Goal: Task Accomplishment & Management: Manage account settings

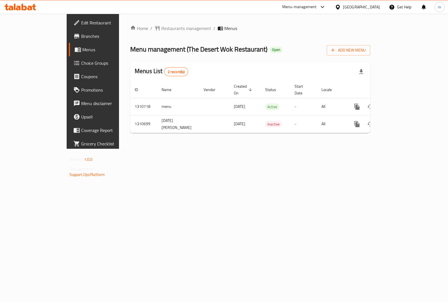
click at [23, 5] on icon at bounding box center [20, 7] width 32 height 7
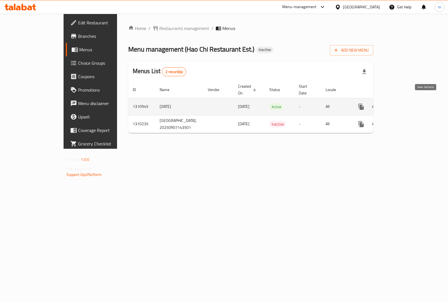
click at [405, 103] on icon "enhanced table" at bounding box center [401, 106] width 7 height 7
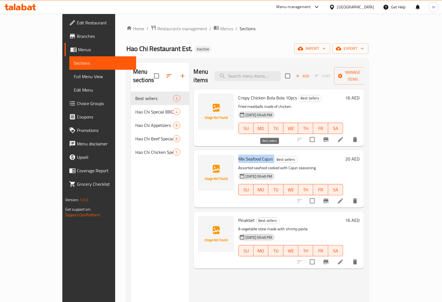
copy h6 "Mix Seafood Cajun"
drag, startPoint x: 224, startPoint y: 149, endPoint x: 261, endPoint y: 151, distance: 36.5
click at [261, 155] on h6 "Mix Seafood Cajun Best sellers" at bounding box center [291, 159] width 105 height 8
click at [203, 265] on div "Menu items Add Sort Manage items Crispy Chicken Bola Bola 10pcs Best sellers Fr…" at bounding box center [276, 214] width 175 height 302
click at [357, 198] on icon "delete" at bounding box center [355, 200] width 4 height 5
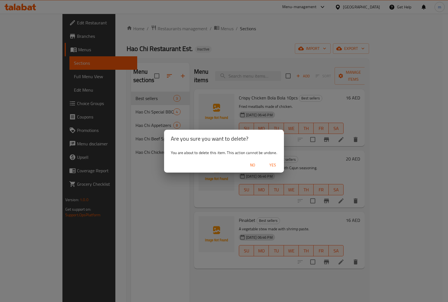
click at [270, 162] on span "Yes" at bounding box center [272, 164] width 13 height 7
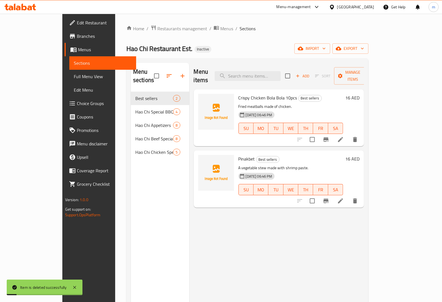
click at [192, 224] on div "Menu items Add Sort Manage items Crispy Chicken Bola Bola 10pcs Best sellers Fr…" at bounding box center [276, 214] width 175 height 302
click at [236, 220] on div "Menu items Add Sort Manage items Crispy Chicken Bola Bola 10pcs Best sellers Fr…" at bounding box center [276, 214] width 175 height 302
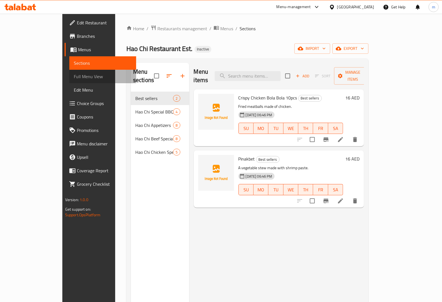
click at [69, 71] on link "Full Menu View" at bounding box center [102, 76] width 67 height 13
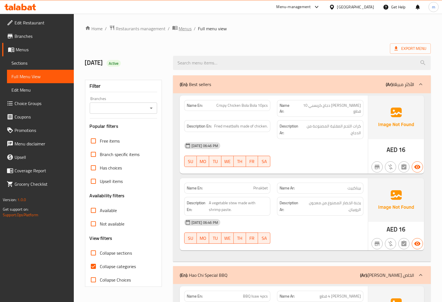
click at [181, 27] on span "Menus" at bounding box center [185, 28] width 13 height 7
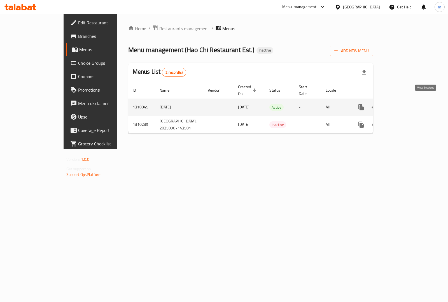
click at [408, 103] on link "enhanced table" at bounding box center [401, 106] width 13 height 13
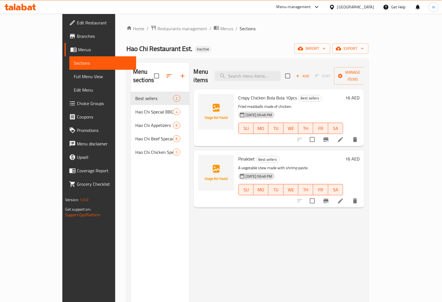
click at [369, 56] on div "Home / Restaurants management / Menus / Sections Hao Chi Restaurant Est. Inacti…" at bounding box center [248, 197] width 242 height 344
click at [326, 51] on span "import" at bounding box center [312, 48] width 27 height 7
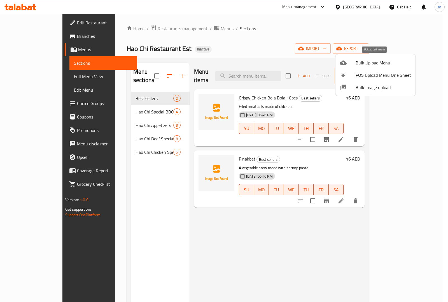
click at [376, 62] on span "Bulk Upload Menu" at bounding box center [382, 62] width 55 height 7
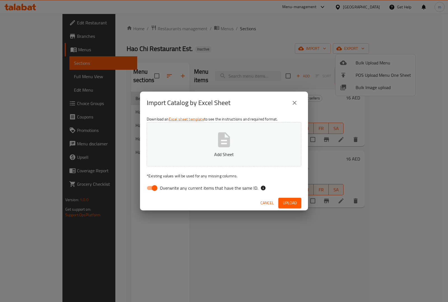
click at [190, 155] on p "Add Sheet" at bounding box center [223, 154] width 137 height 7
click at [170, 191] on span "Overwrite any current items that have the same ID." at bounding box center [209, 187] width 98 height 7
click at [170, 191] on input "Overwrite any current items that have the same ID." at bounding box center [155, 187] width 32 height 11
checkbox input "false"
click at [284, 200] on span "Upload" at bounding box center [290, 202] width 14 height 7
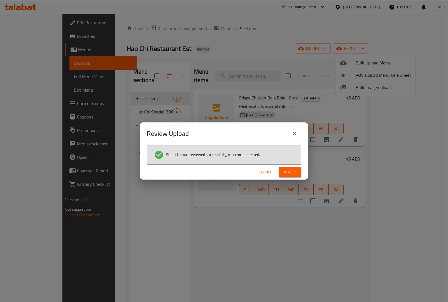
click at [292, 175] on button "Import" at bounding box center [290, 172] width 22 height 10
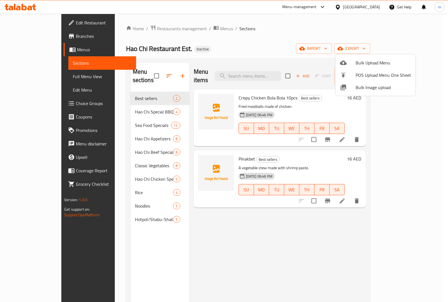
click at [35, 78] on div at bounding box center [224, 151] width 448 height 302
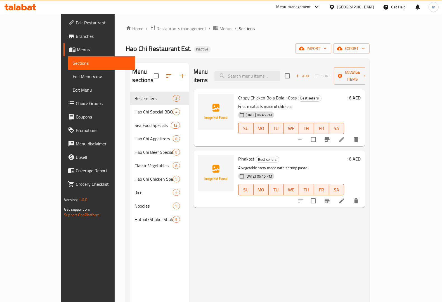
click at [73, 77] on span "Full Menu View" at bounding box center [102, 76] width 58 height 7
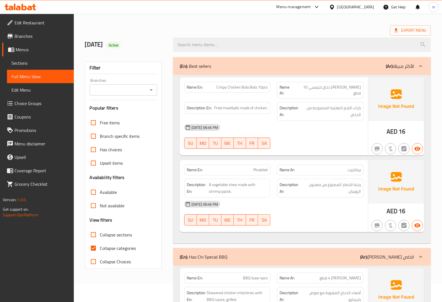
scroll to position [35, 0]
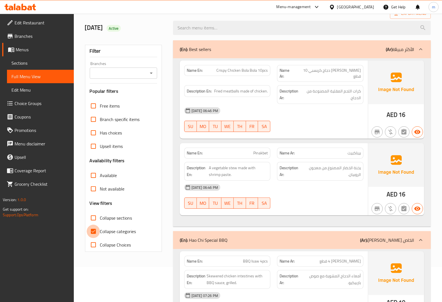
click at [92, 233] on input "Collapse categories" at bounding box center [93, 230] width 13 height 13
checkbox input "false"
click at [422, 51] on icon at bounding box center [421, 49] width 7 height 7
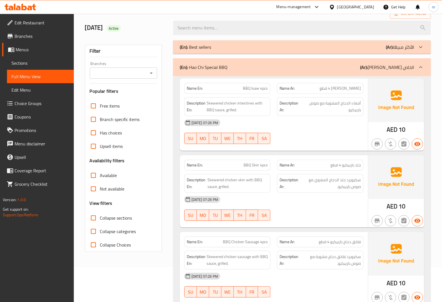
click at [410, 64] on p "(Ar): [PERSON_NAME] الخاص" at bounding box center [387, 67] width 54 height 7
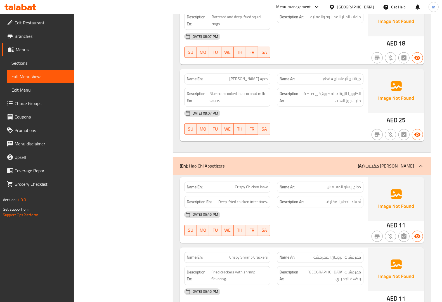
scroll to position [910, 0]
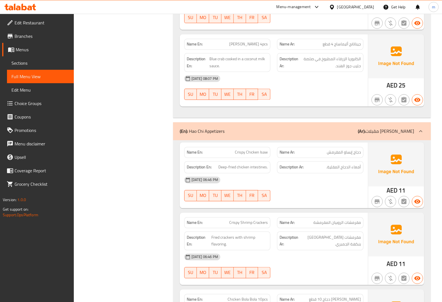
click at [420, 127] on div at bounding box center [420, 130] width 13 height 13
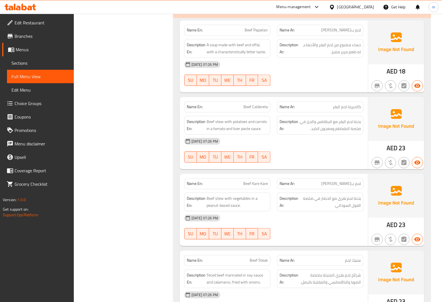
scroll to position [1015, 0]
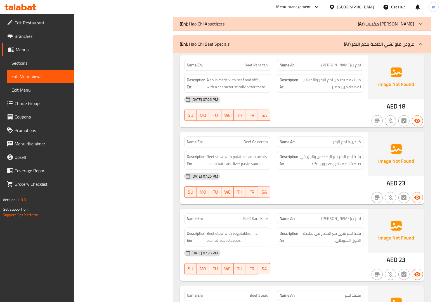
click at [419, 45] on icon at bounding box center [421, 44] width 7 height 7
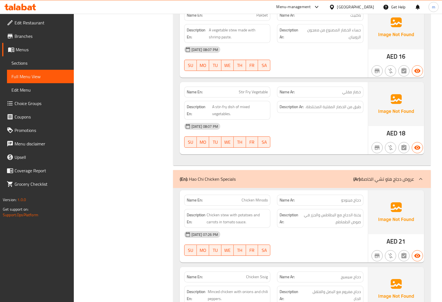
scroll to position [1574, 0]
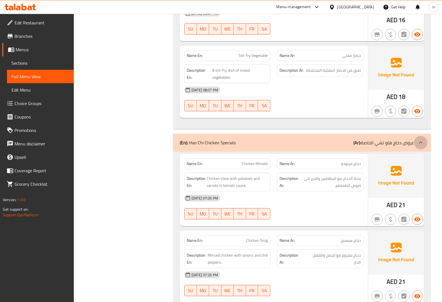
click at [420, 149] on div at bounding box center [420, 142] width 13 height 13
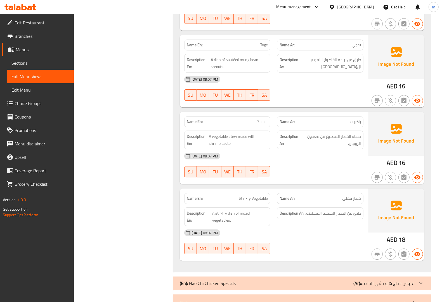
scroll to position [1291, 0]
